Goal: Obtain resource: Download file/media

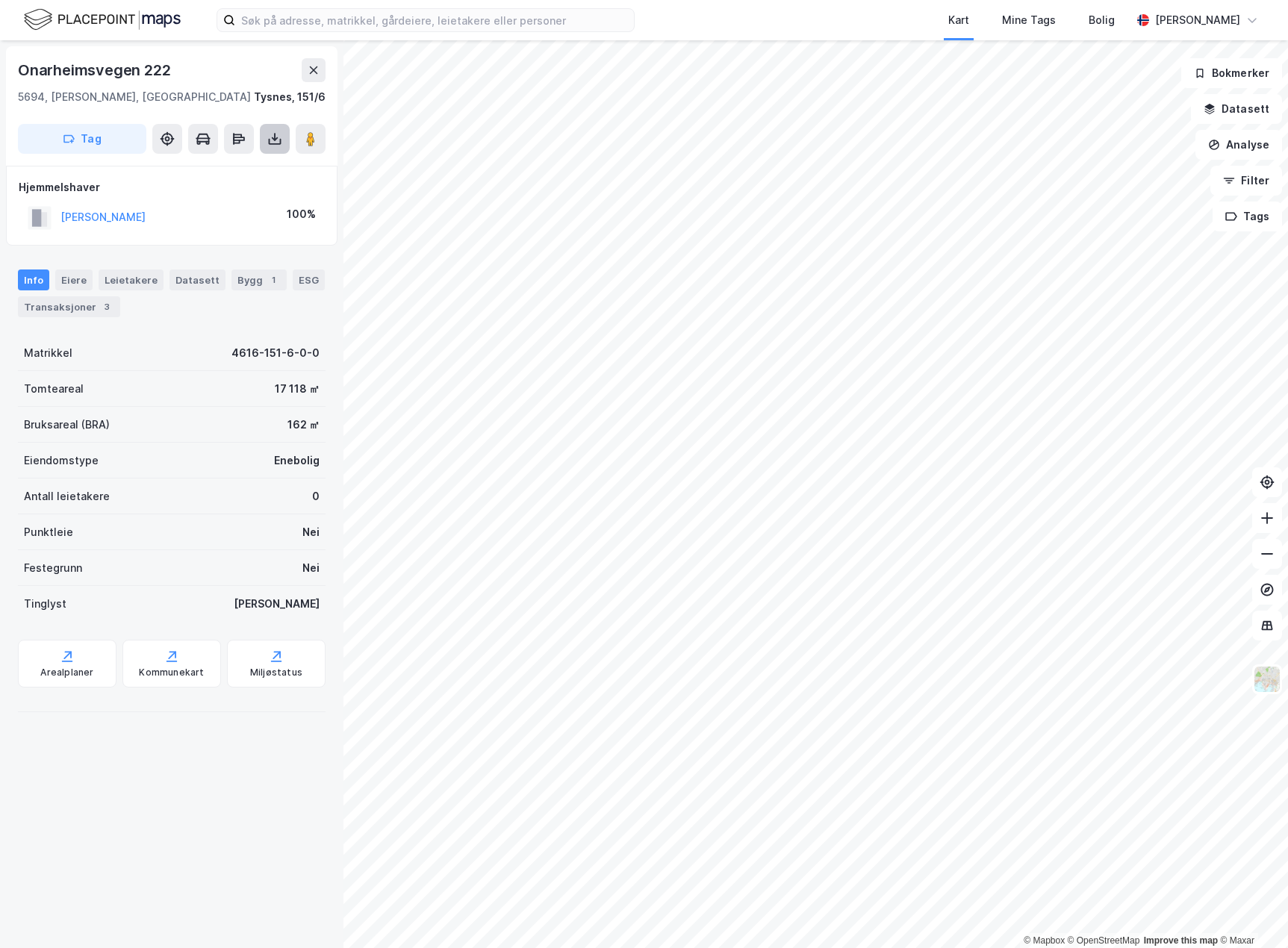
click at [275, 138] on icon at bounding box center [275, 137] width 2 height 9
click at [256, 169] on div "Last ned grunnbok" at bounding box center [210, 169] width 159 height 24
